Goal: Transaction & Acquisition: Purchase product/service

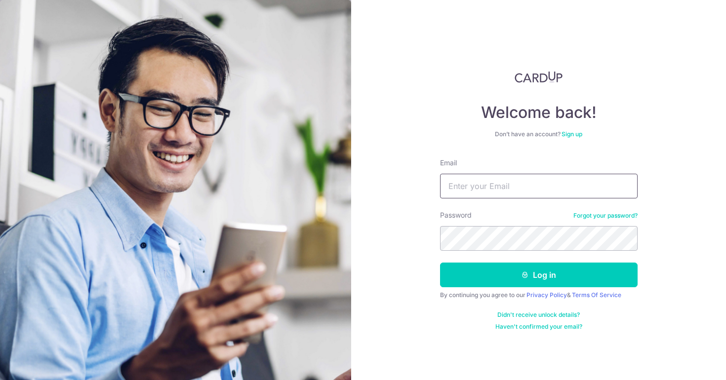
type input "nicolekessawee@gmail.com"
click at [538, 275] on button "Log in" at bounding box center [539, 275] width 198 height 25
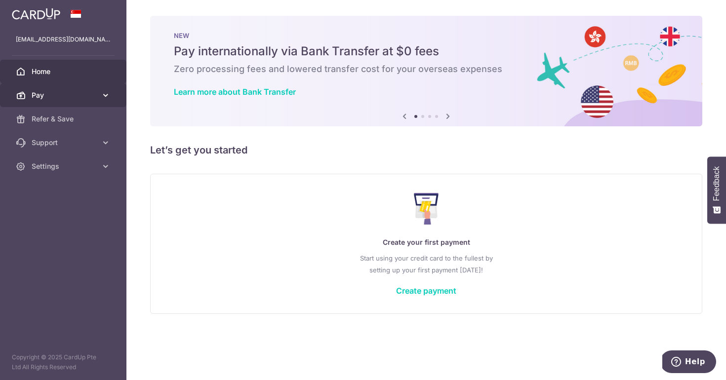
click at [101, 97] on icon at bounding box center [106, 95] width 10 height 10
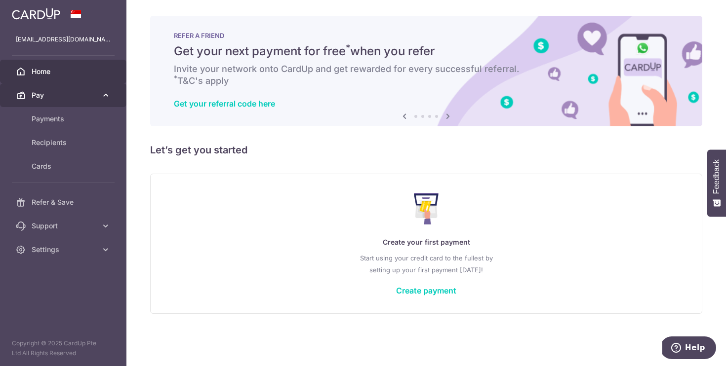
click at [76, 92] on span "Pay" at bounding box center [64, 95] width 65 height 10
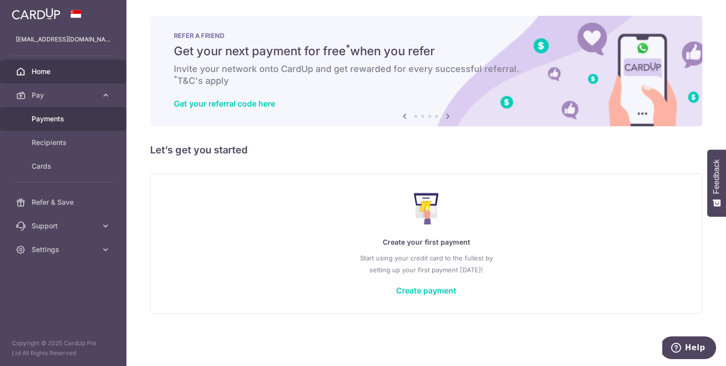
click at [50, 125] on link "Payments" at bounding box center [63, 119] width 126 height 24
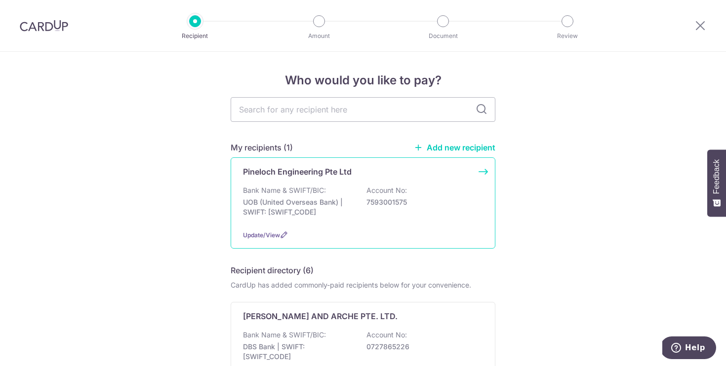
click at [396, 183] on div "Pineloch Engineering Pte Ltd Bank Name & SWIFT/BIC: UOB (United Overseas Bank) …" at bounding box center [363, 203] width 265 height 91
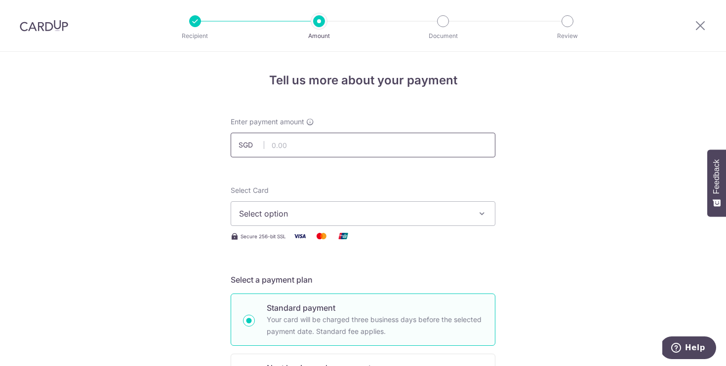
click at [330, 150] on input "text" at bounding box center [363, 145] width 265 height 25
type input "83,059.00"
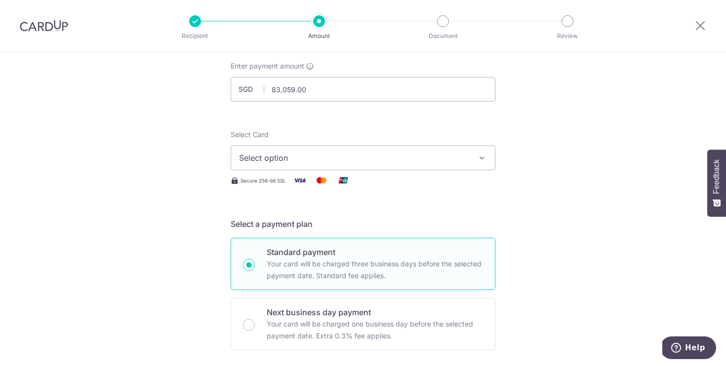
scroll to position [31, 0]
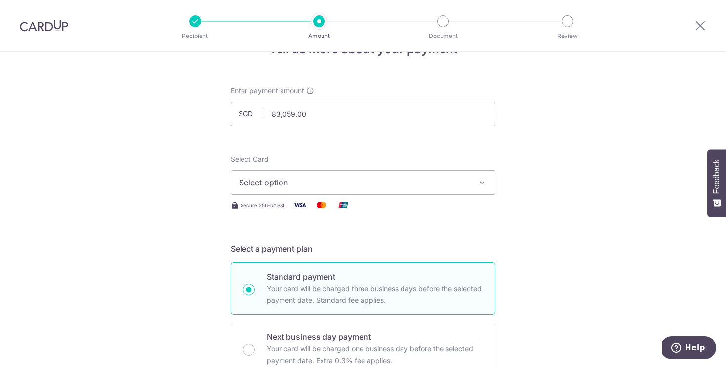
click at [270, 188] on span "Select option" at bounding box center [354, 183] width 230 height 12
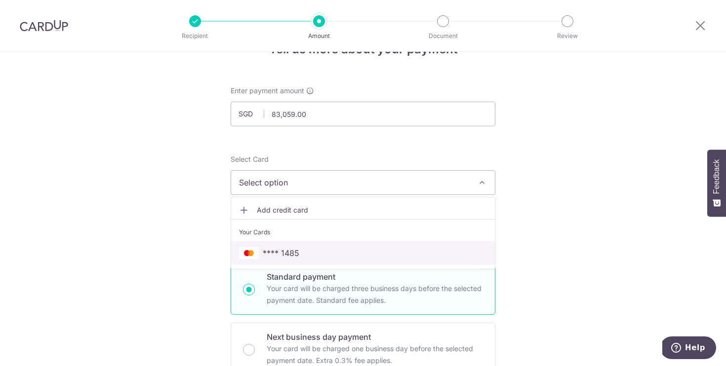
click at [278, 258] on span "**** 1485" at bounding box center [281, 253] width 37 height 12
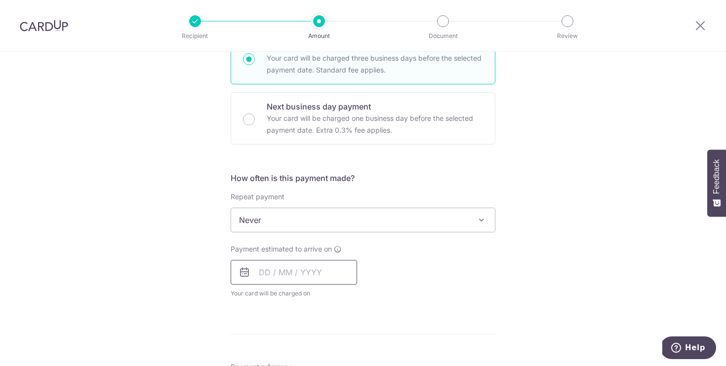
scroll to position [272, 0]
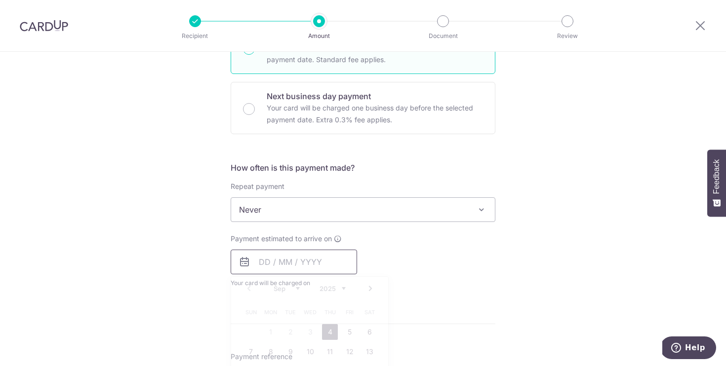
click at [290, 270] on input "text" at bounding box center [294, 262] width 126 height 25
click at [327, 328] on link "4" at bounding box center [330, 333] width 16 height 16
type input "[DATE]"
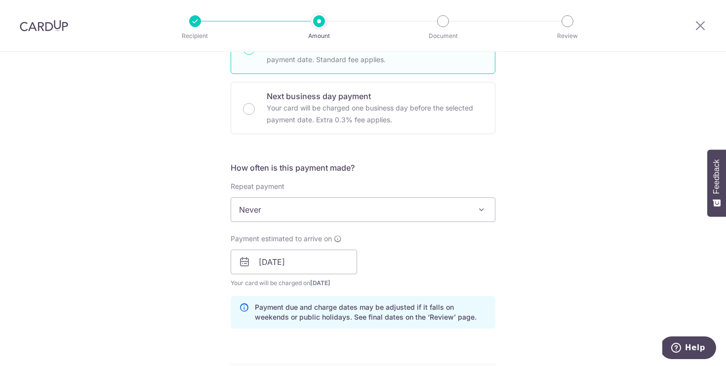
click at [462, 273] on div "Payment estimated to arrive on 04/09/2025 Prev Next Sep Oct Nov Dec 2025 2026 2…" at bounding box center [363, 261] width 277 height 54
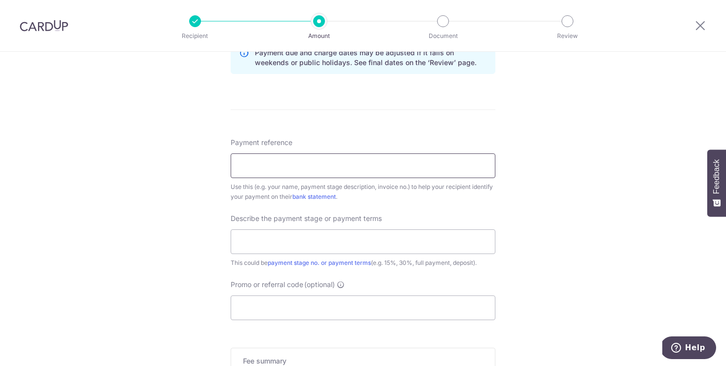
scroll to position [533, 0]
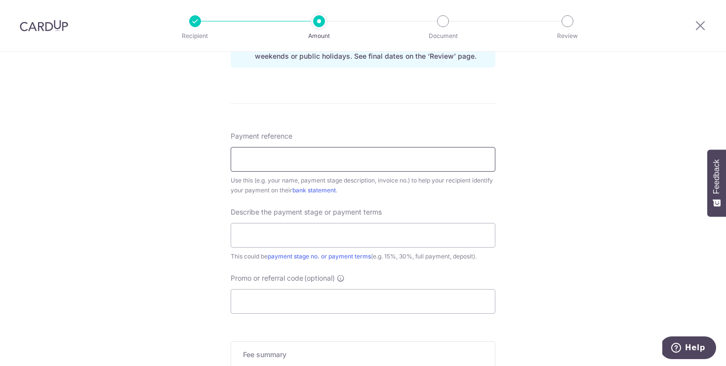
click at [359, 161] on input "Payment reference" at bounding box center [363, 159] width 265 height 25
paste input "INV25-09-31BD"
type input "INV25-09-31BD"
click at [277, 241] on input "text" at bounding box center [363, 235] width 265 height 25
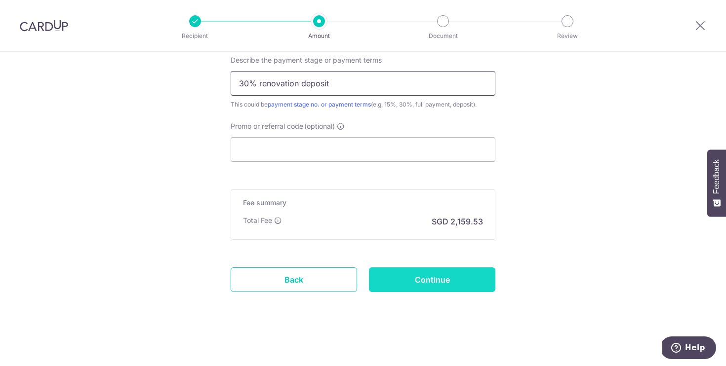
scroll to position [686, 0]
type input "30% renovation deposit"
click at [440, 284] on input "Continue" at bounding box center [432, 280] width 126 height 25
type input "Create Schedule"
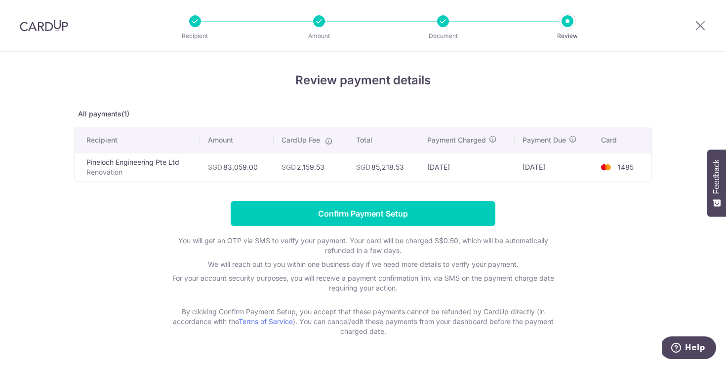
click at [317, 189] on div "Review payment details All payments(1) Recipient Amount CardUp Fee Total Paymen…" at bounding box center [363, 204] width 578 height 265
click at [151, 109] on div "Review payment details All payments(1) Recipient Amount CardUp Fee Total Paymen…" at bounding box center [363, 204] width 578 height 265
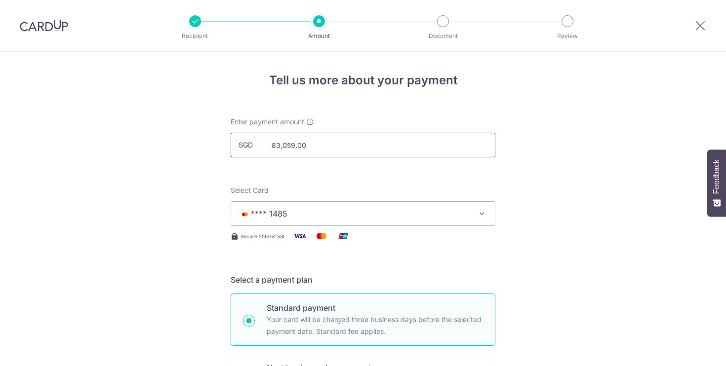
click at [312, 144] on input "83,059.00" at bounding box center [363, 145] width 265 height 25
type input "83,059.30"
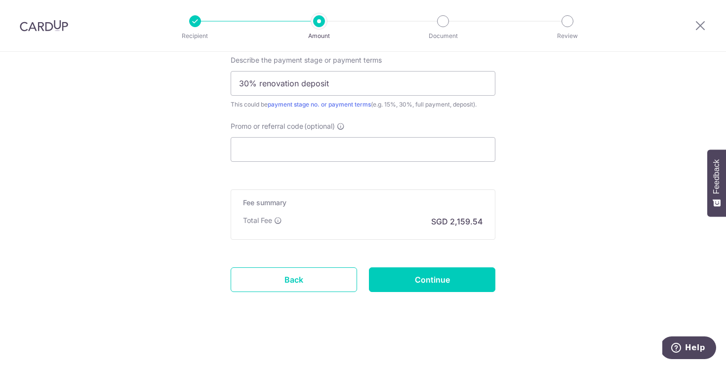
scroll to position [686, 0]
click at [435, 285] on input "Continue" at bounding box center [432, 280] width 126 height 25
type input "Update Schedule"
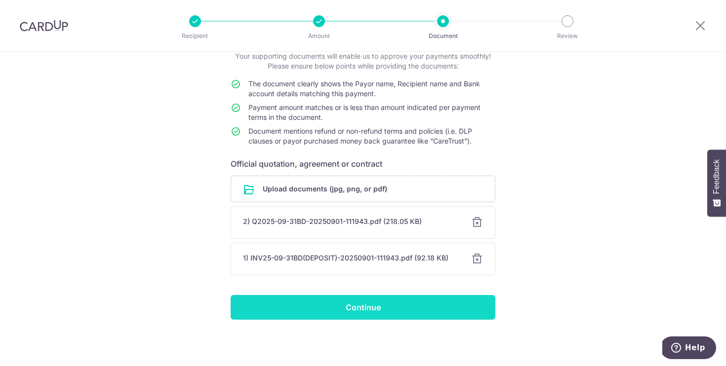
scroll to position [66, 0]
click at [327, 313] on input "Continue" at bounding box center [363, 307] width 265 height 25
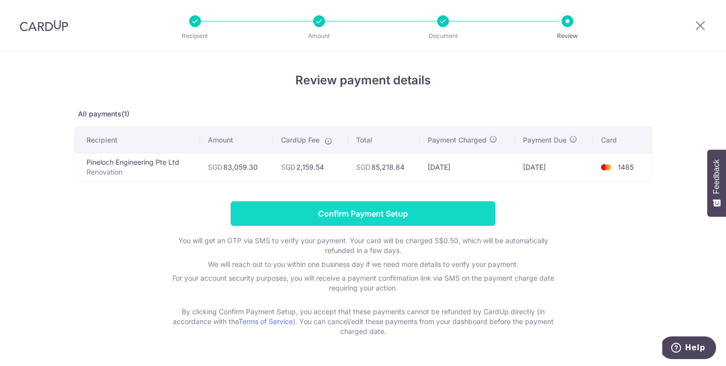
click at [338, 217] on input "Confirm Payment Setup" at bounding box center [363, 214] width 265 height 25
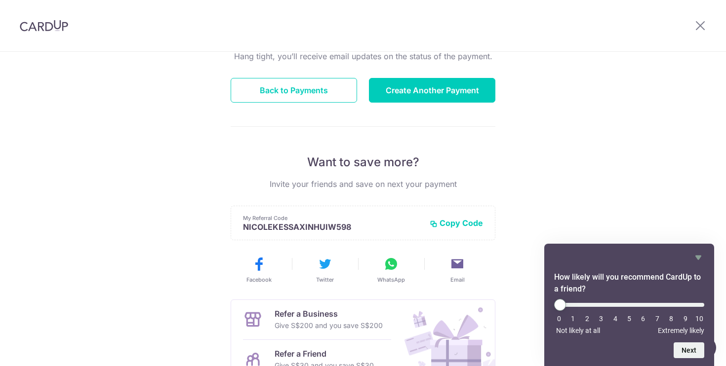
scroll to position [111, 0]
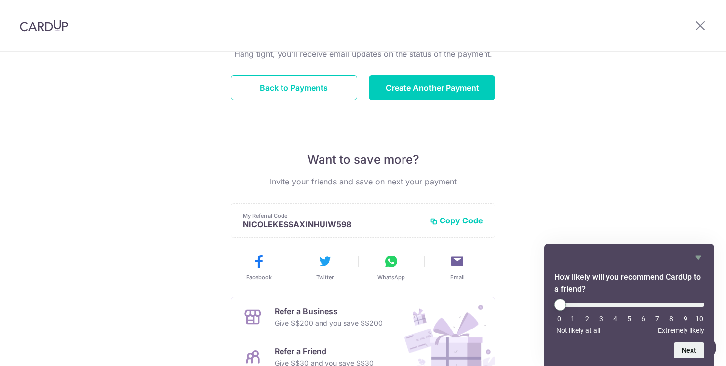
click at [609, 168] on div "Payment created! Hang tight, you’ll receive email updates on the status of the …" at bounding box center [363, 205] width 726 height 528
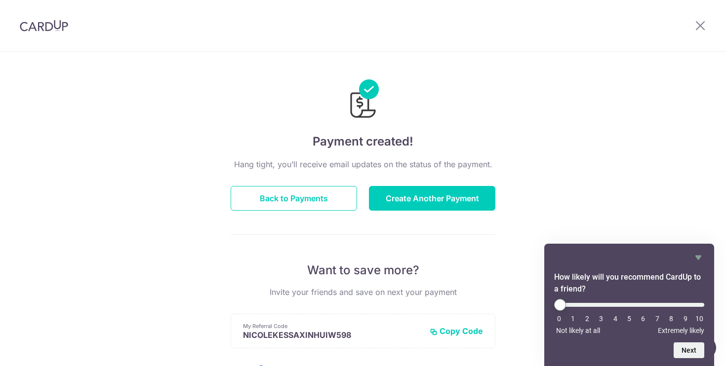
scroll to position [0, 0]
click at [591, 128] on div "Payment created! Hang tight, you’ll receive email updates on the status of the …" at bounding box center [363, 316] width 726 height 528
click at [303, 201] on button "Back to Payments" at bounding box center [294, 198] width 126 height 25
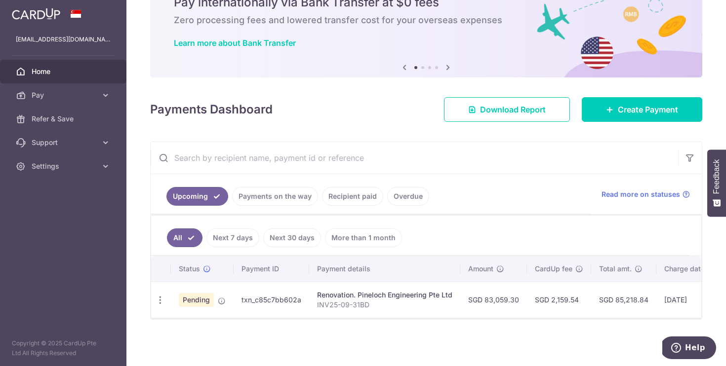
scroll to position [52, 0]
click at [162, 298] on icon "button" at bounding box center [160, 300] width 10 height 10
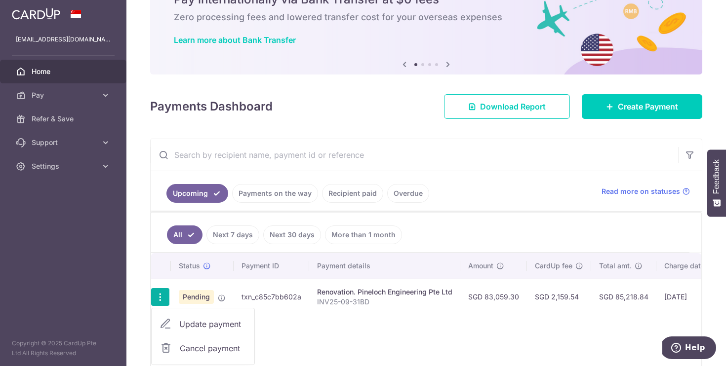
click at [338, 337] on div "Status Payment ID Payment details Amount CardUp fee Total amt. Charge date Due …" at bounding box center [426, 314] width 550 height 122
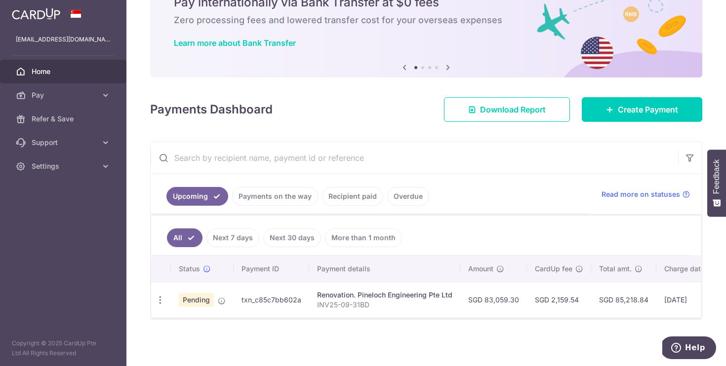
click at [517, 289] on td "SGD 83,059.30" at bounding box center [493, 300] width 67 height 36
click at [355, 297] on div "Renovation. Pineloch Engineering Pte Ltd" at bounding box center [384, 295] width 135 height 10
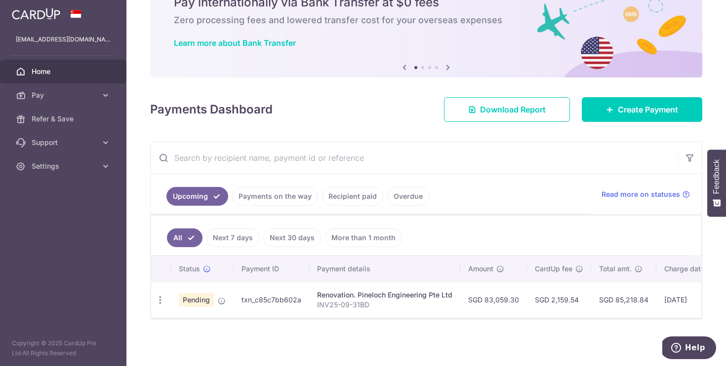
click at [274, 200] on link "Payments on the way" at bounding box center [275, 196] width 86 height 19
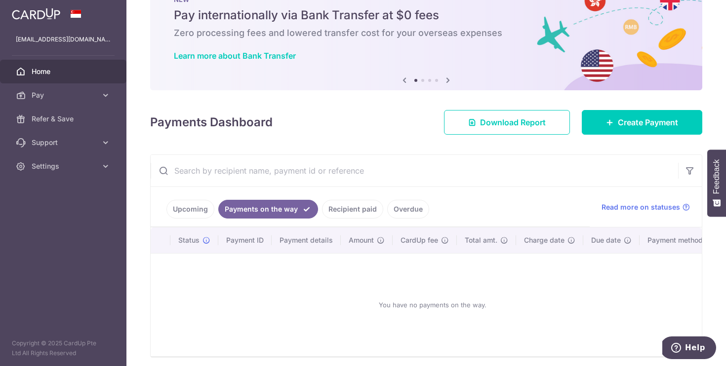
click at [200, 215] on link "Upcoming" at bounding box center [190, 209] width 48 height 19
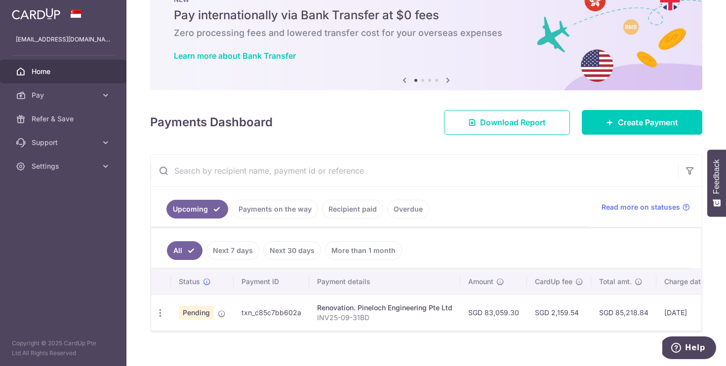
scroll to position [37, 0]
drag, startPoint x: 242, startPoint y: 313, endPoint x: 300, endPoint y: 313, distance: 58.8
click at [300, 313] on td "txn_c85c7bb602a" at bounding box center [272, 312] width 76 height 36
copy td "txn_c85c7bb602a"
click at [317, 359] on div "× Pause Schedule Pause all future payments in this series Pause just this one p…" at bounding box center [426, 183] width 600 height 366
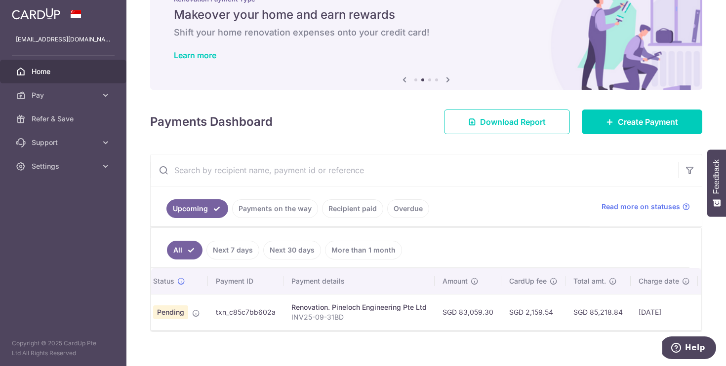
scroll to position [0, 24]
click at [628, 209] on span "Read more on statuses" at bounding box center [641, 207] width 79 height 10
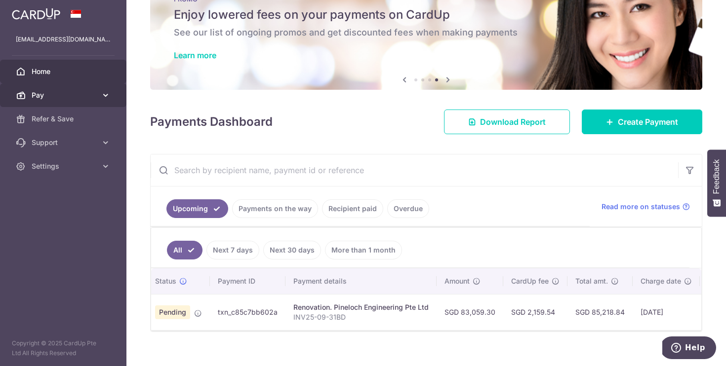
click at [69, 96] on span "Pay" at bounding box center [64, 95] width 65 height 10
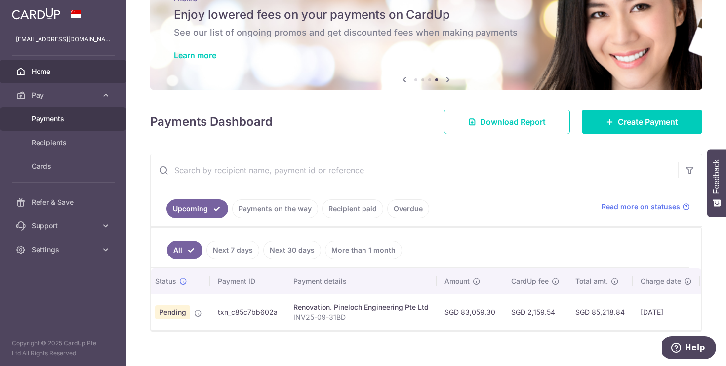
click at [65, 117] on span "Payments" at bounding box center [64, 119] width 65 height 10
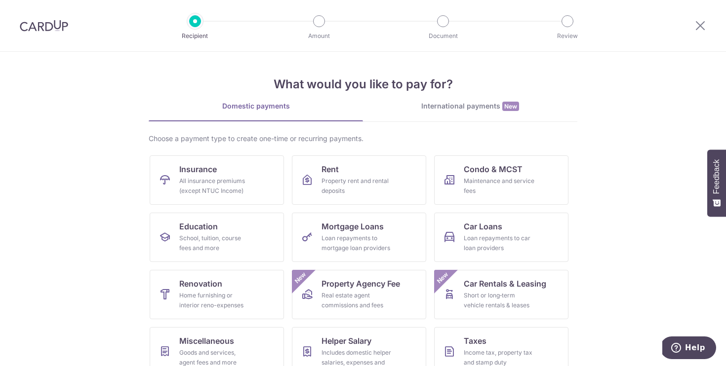
click at [46, 31] on img at bounding box center [44, 26] width 48 height 12
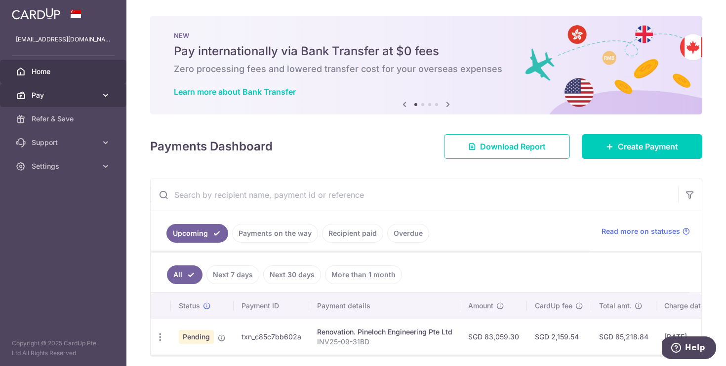
click at [99, 84] on link "Pay" at bounding box center [63, 95] width 126 height 24
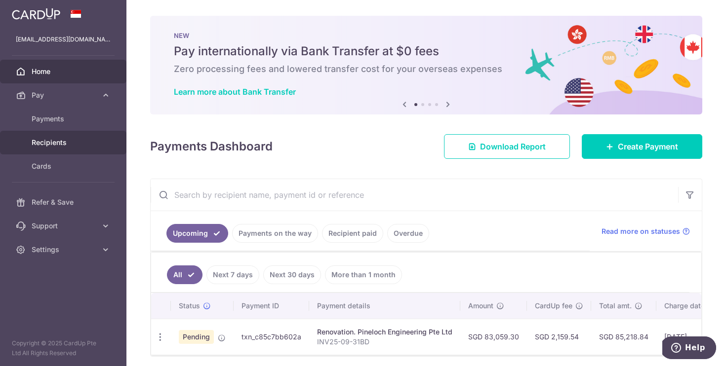
click at [68, 145] on span "Recipients" at bounding box center [64, 143] width 65 height 10
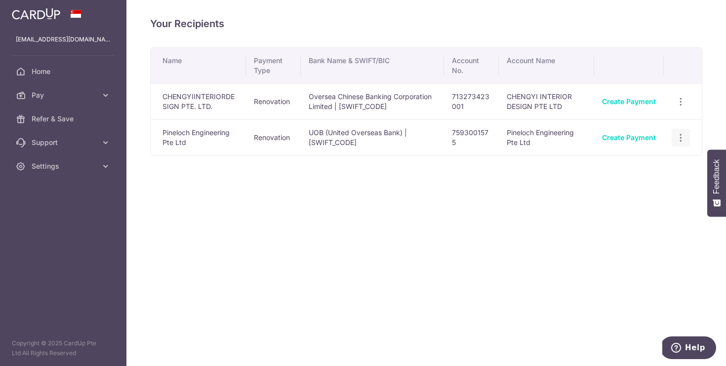
click at [688, 139] on div "View/Edit Linked Payments" at bounding box center [681, 138] width 18 height 18
click at [681, 107] on icon "button" at bounding box center [681, 102] width 10 height 10
click at [636, 193] on span "Linked Payments" at bounding box center [645, 189] width 63 height 10
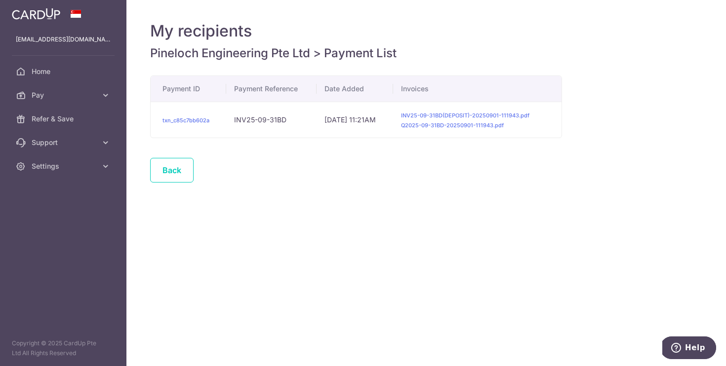
click at [404, 230] on div "My recipients Pineloch Engineering Pte Ltd > Payment List Payment ID Payment Re…" at bounding box center [426, 183] width 600 height 366
click at [197, 120] on link "txn_c85c7bb602a" at bounding box center [186, 120] width 47 height 7
